Goal: Find contact information: Find contact information

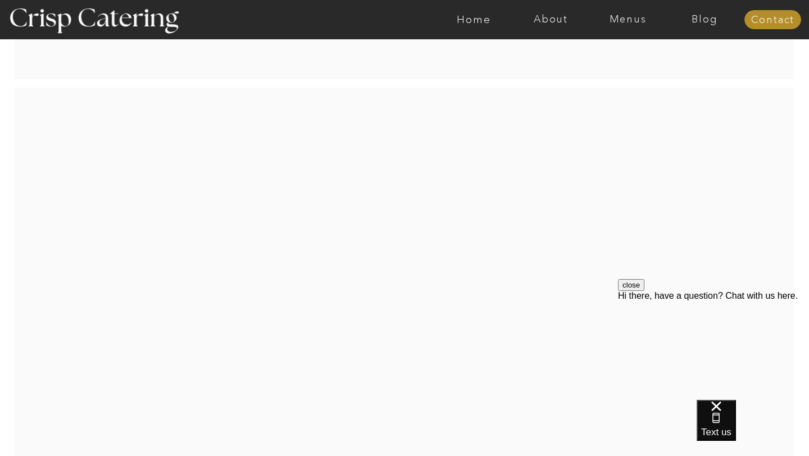
scroll to position [2365, 0]
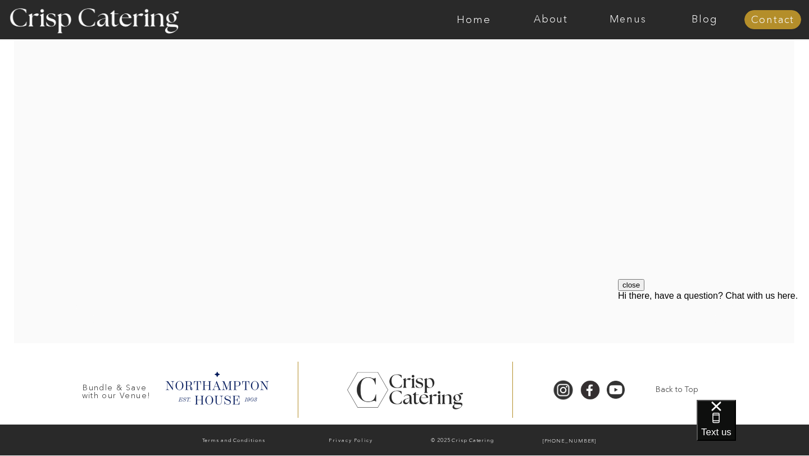
click at [645, 291] on button "close" at bounding box center [631, 285] width 26 height 12
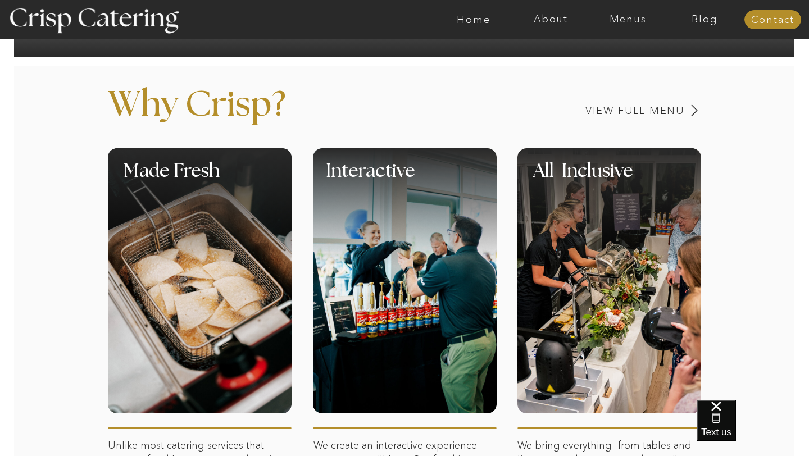
scroll to position [0, 0]
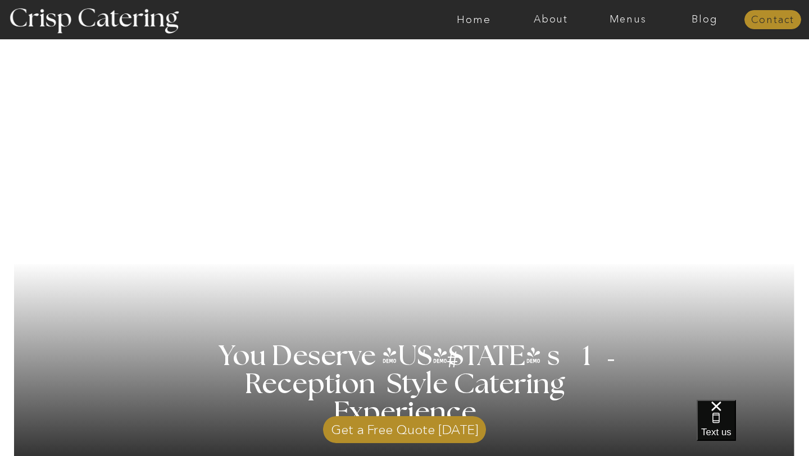
click at [781, 23] on nav "Contact" at bounding box center [773, 20] width 57 height 11
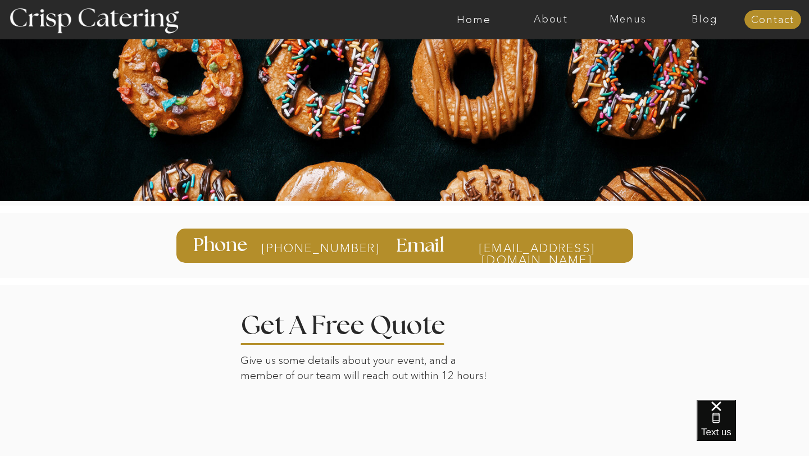
scroll to position [13, 0]
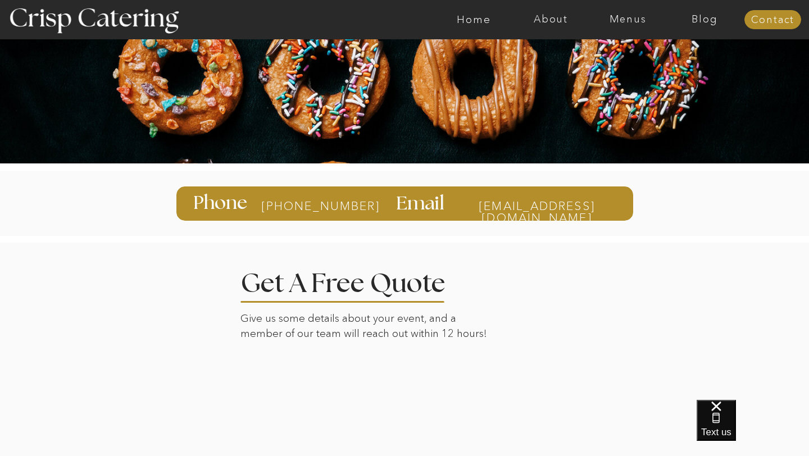
click at [575, 334] on div at bounding box center [404, 433] width 783 height 383
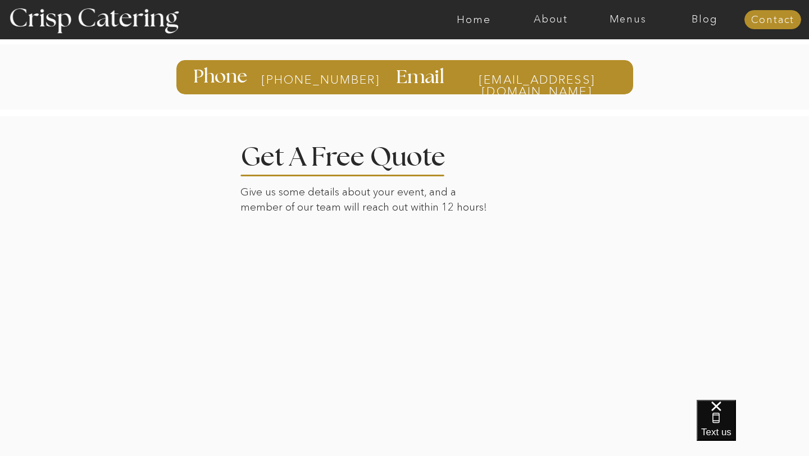
scroll to position [0, 0]
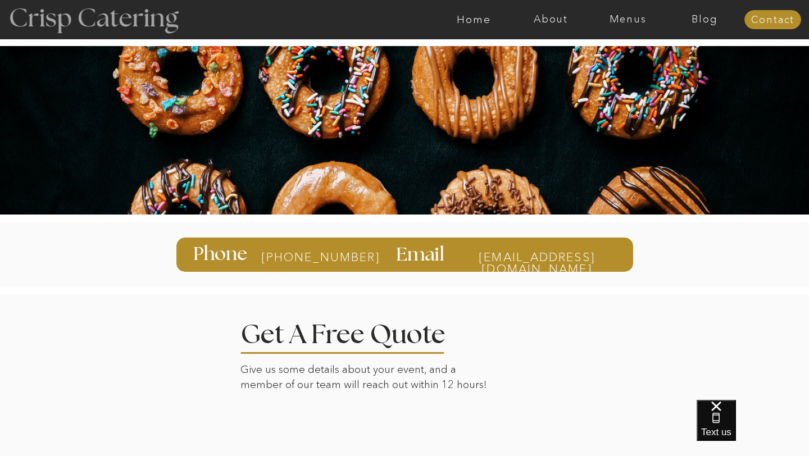
click at [123, 33] on div at bounding box center [93, 20] width 206 height 106
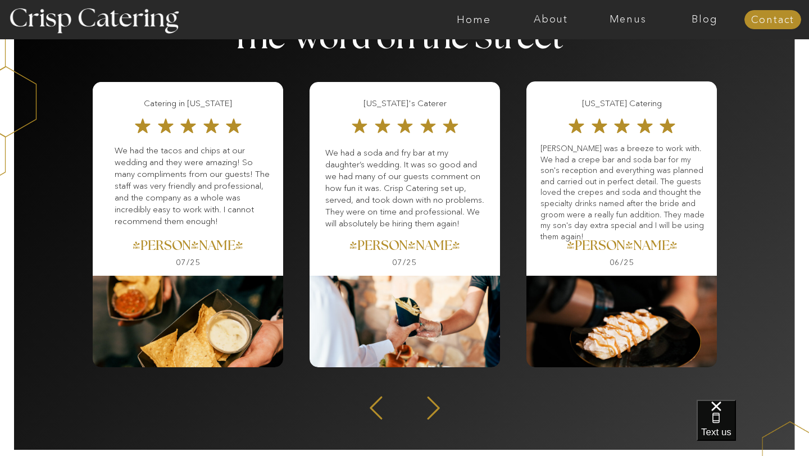
scroll to position [1428, 0]
